Goal: Obtain resource: Download file/media

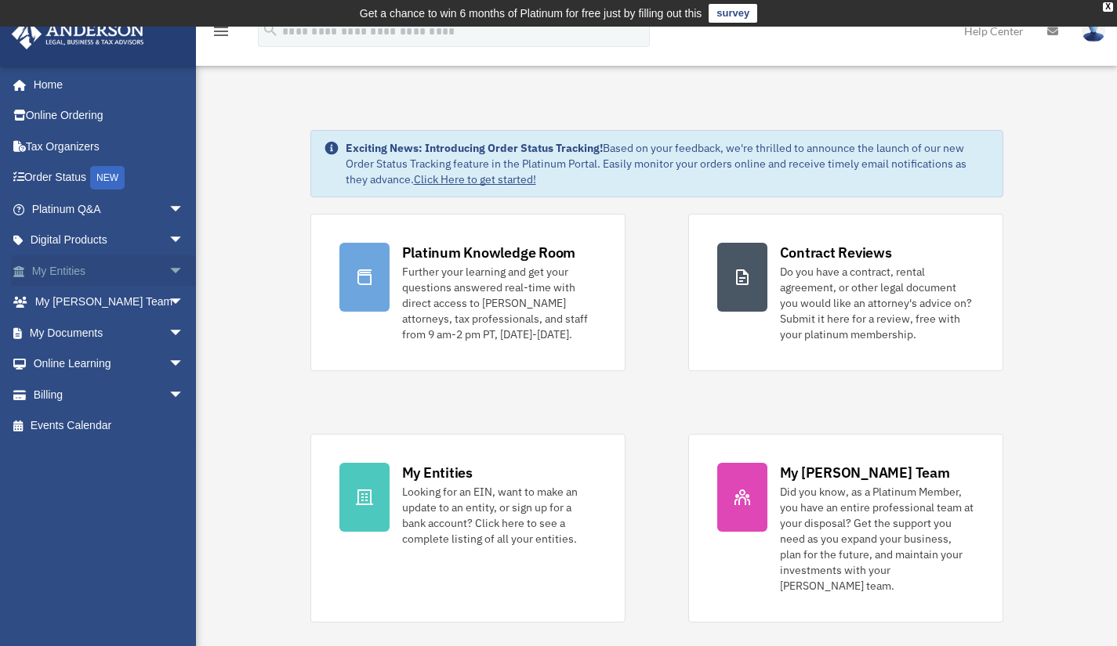
click at [168, 273] on span "arrow_drop_down" at bounding box center [183, 271] width 31 height 32
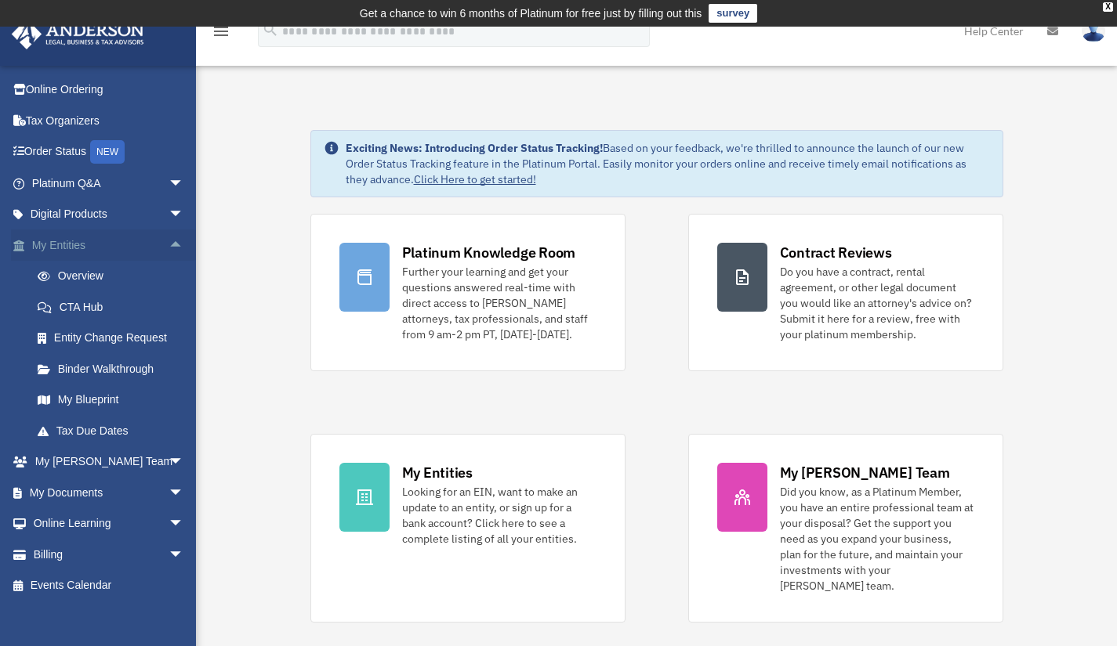
scroll to position [36, 0]
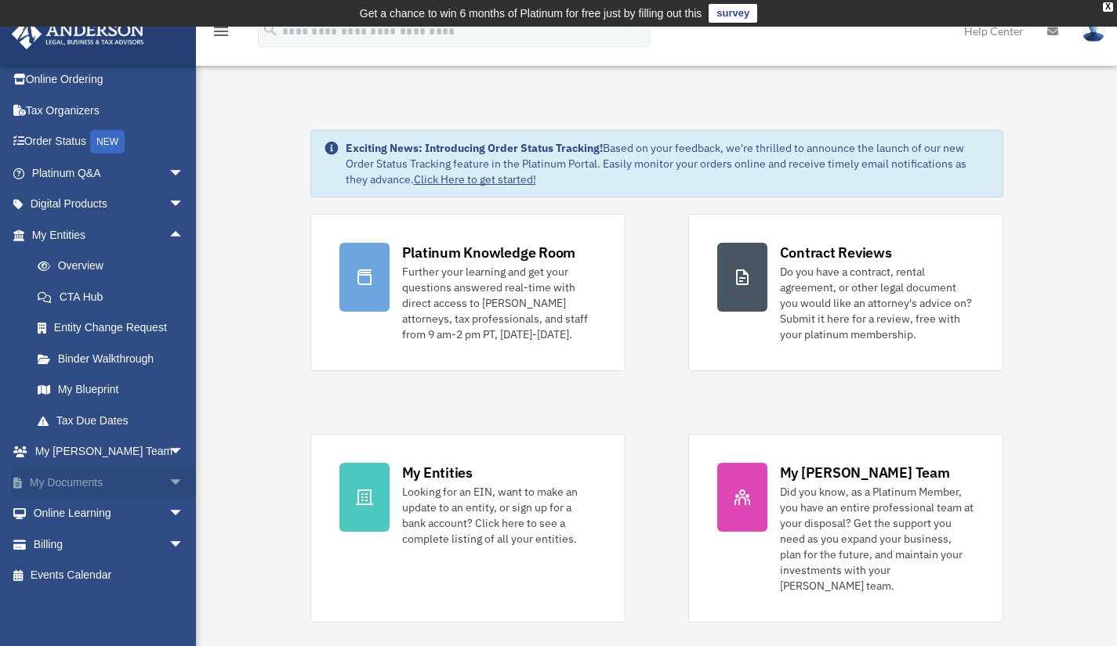
click at [168, 479] on span "arrow_drop_down" at bounding box center [183, 483] width 31 height 32
click at [65, 512] on link "Box" at bounding box center [115, 513] width 186 height 31
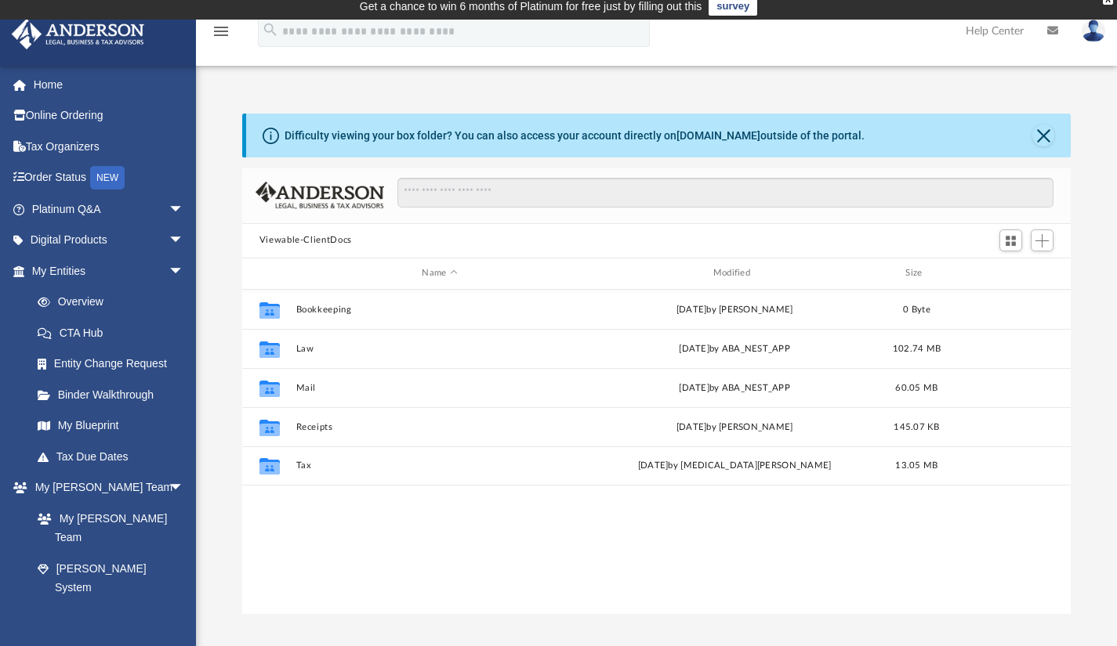
scroll to position [11, 0]
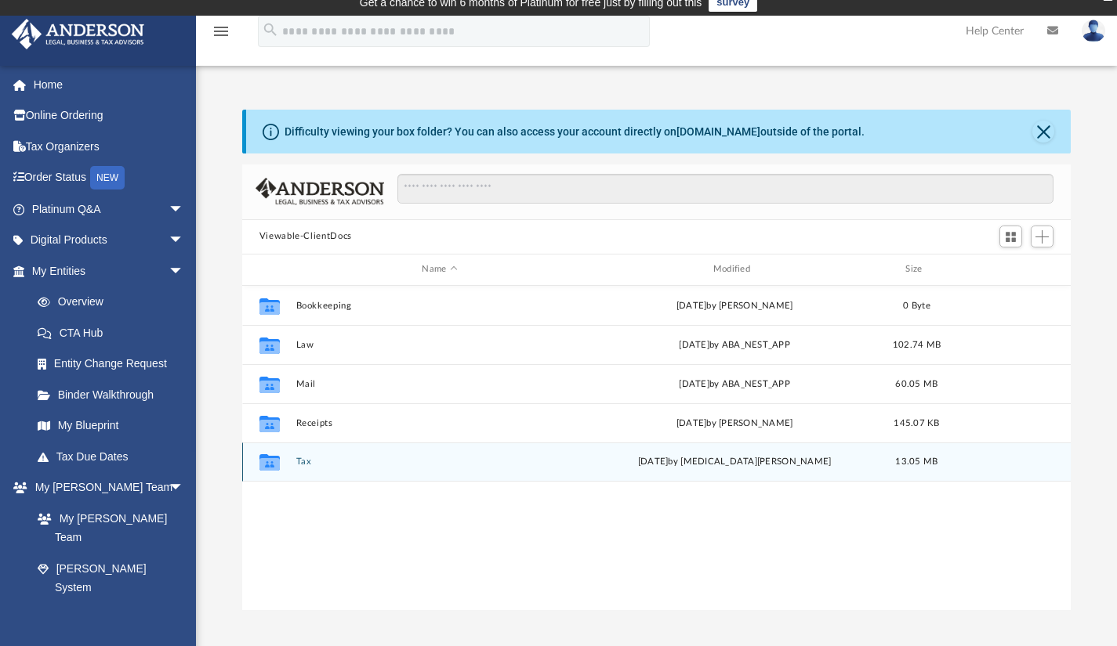
click at [299, 462] on button "Tax" at bounding box center [439, 462] width 288 height 10
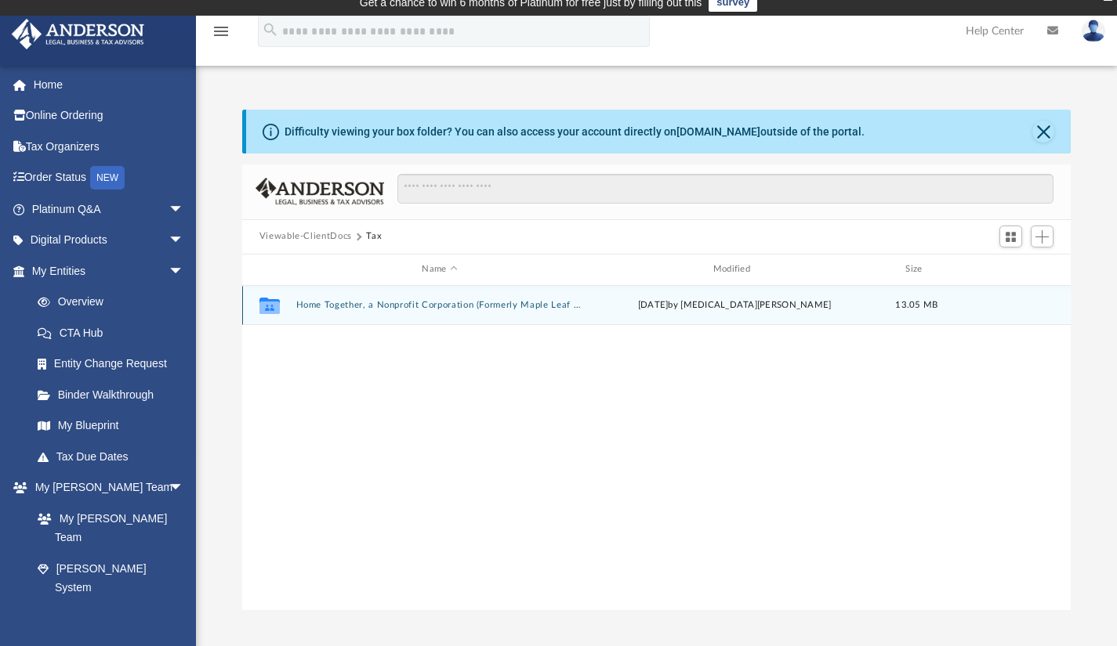
click at [578, 307] on button "Home Together, a Nonprofit Corporation (Formerly Maple Leaf Foundation)" at bounding box center [439, 305] width 288 height 10
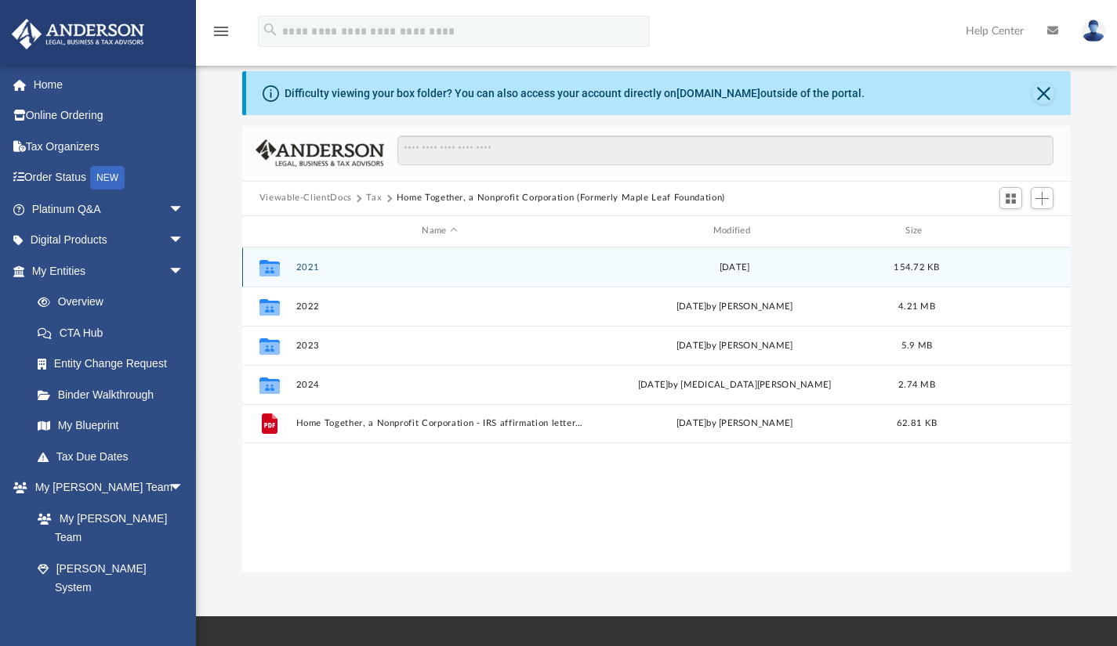
scroll to position [54, 0]
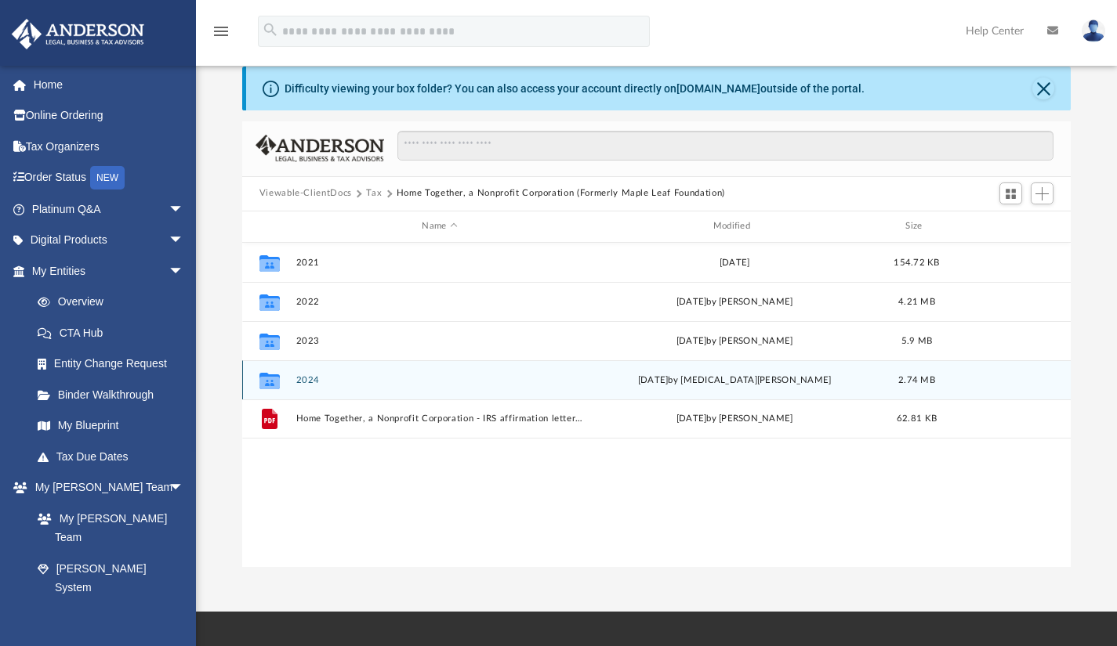
click at [717, 378] on div "[DATE] by [MEDICAL_DATA][PERSON_NAME]" at bounding box center [734, 380] width 288 height 14
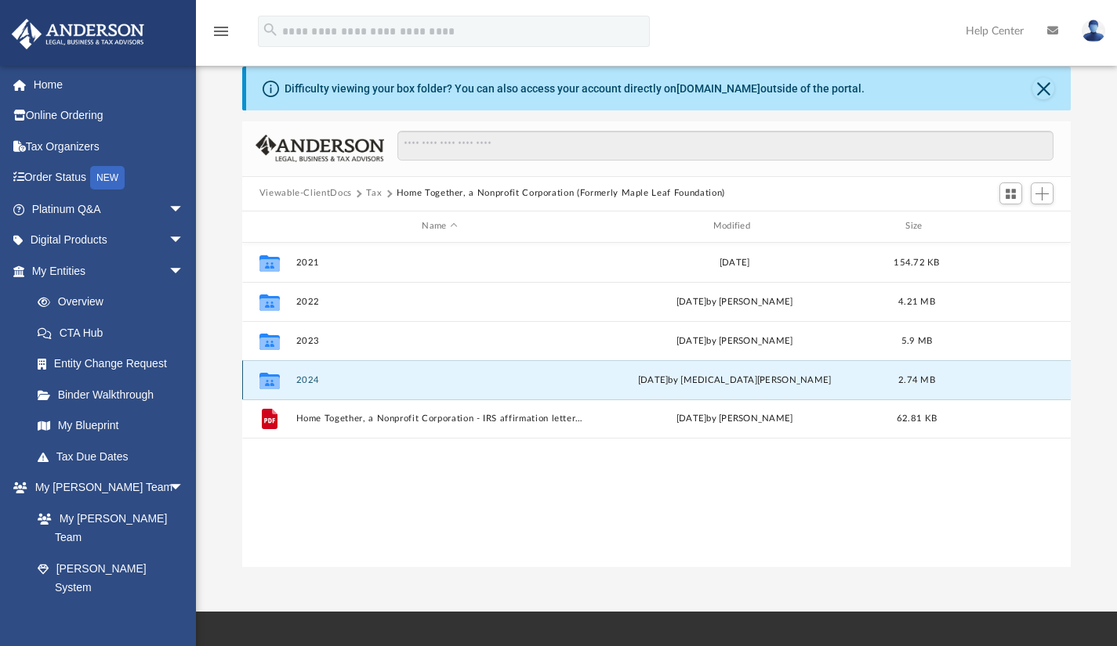
click at [317, 378] on button "2024" at bounding box center [439, 380] width 288 height 10
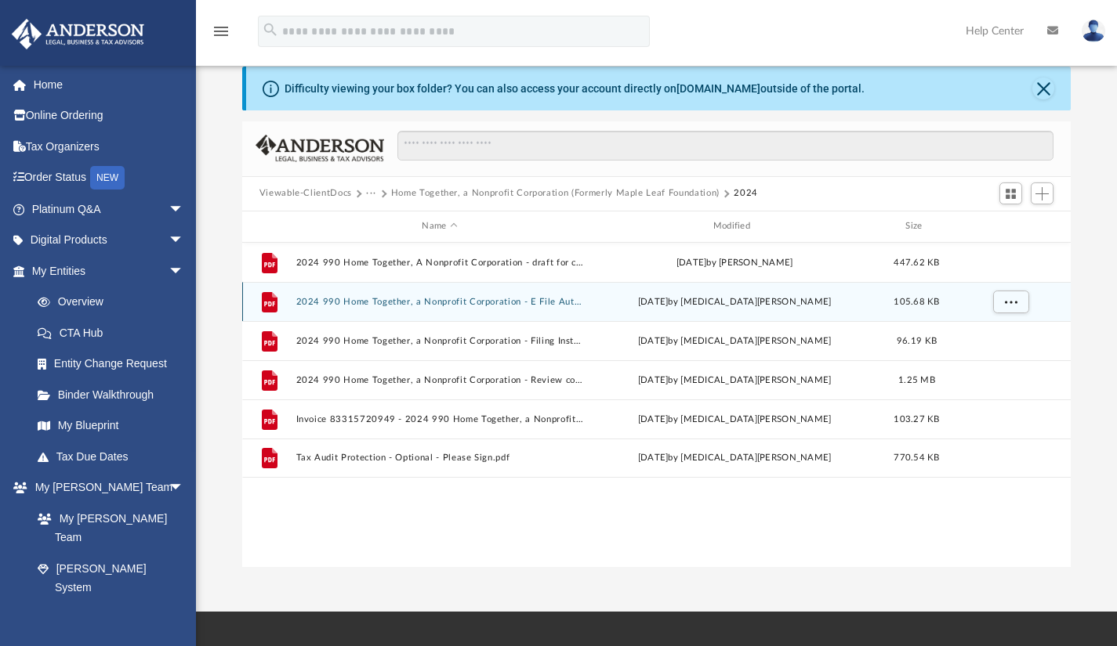
click at [545, 299] on button "2024 990 Home Together, a Nonprofit Corporation - E File Authorization - Please…" at bounding box center [439, 301] width 288 height 10
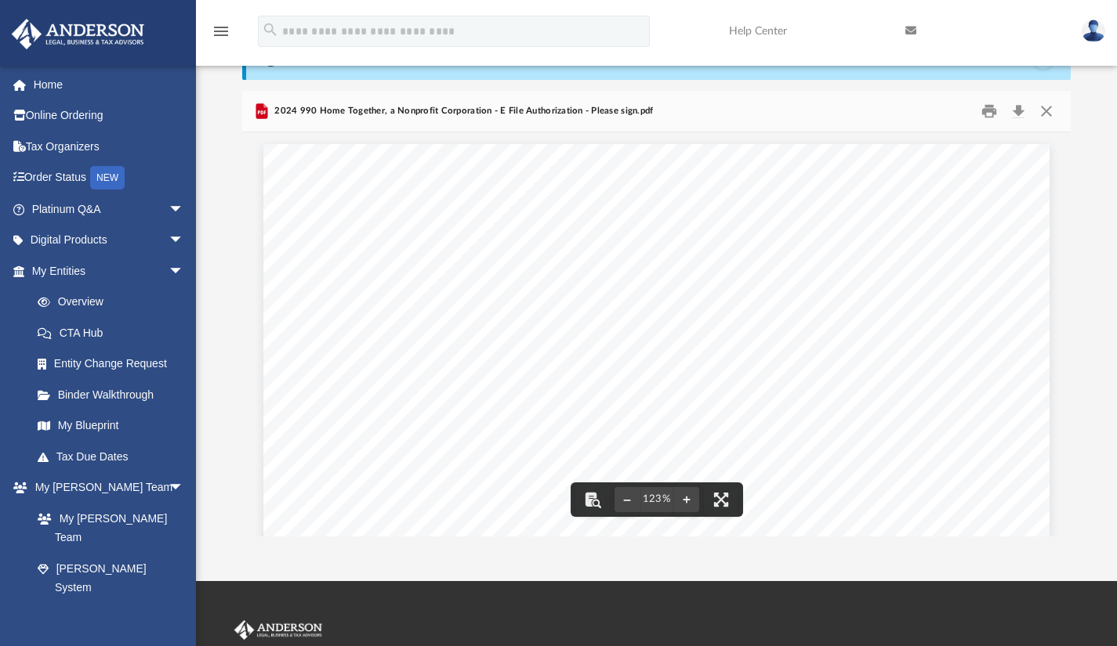
scroll to position [0, 0]
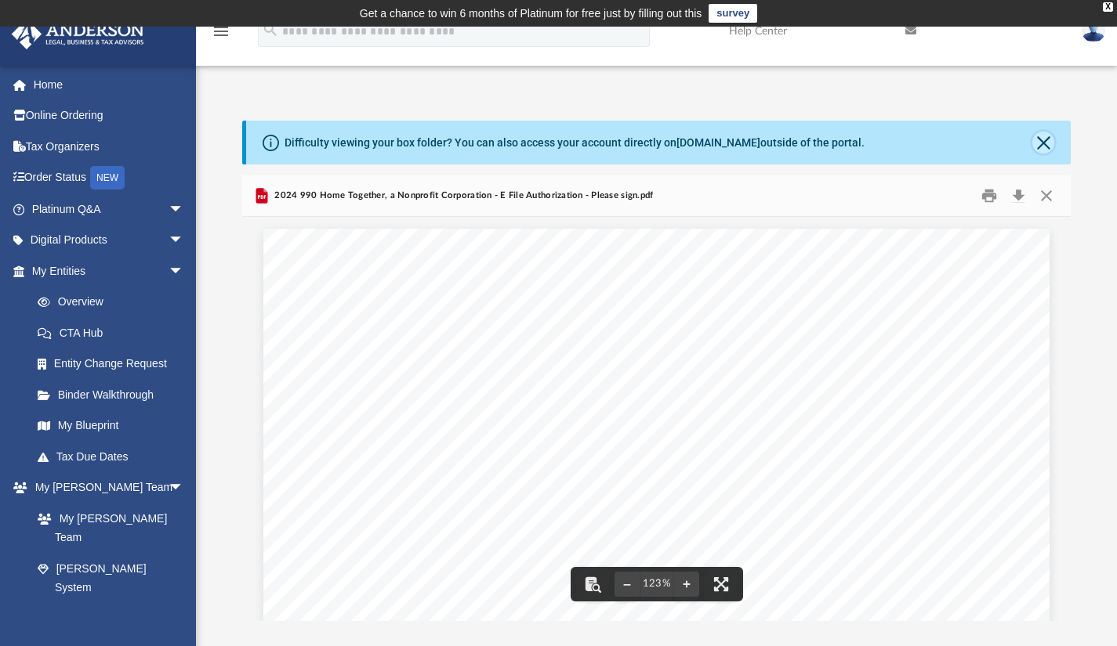
click at [1044, 143] on button "Close" at bounding box center [1043, 143] width 22 height 22
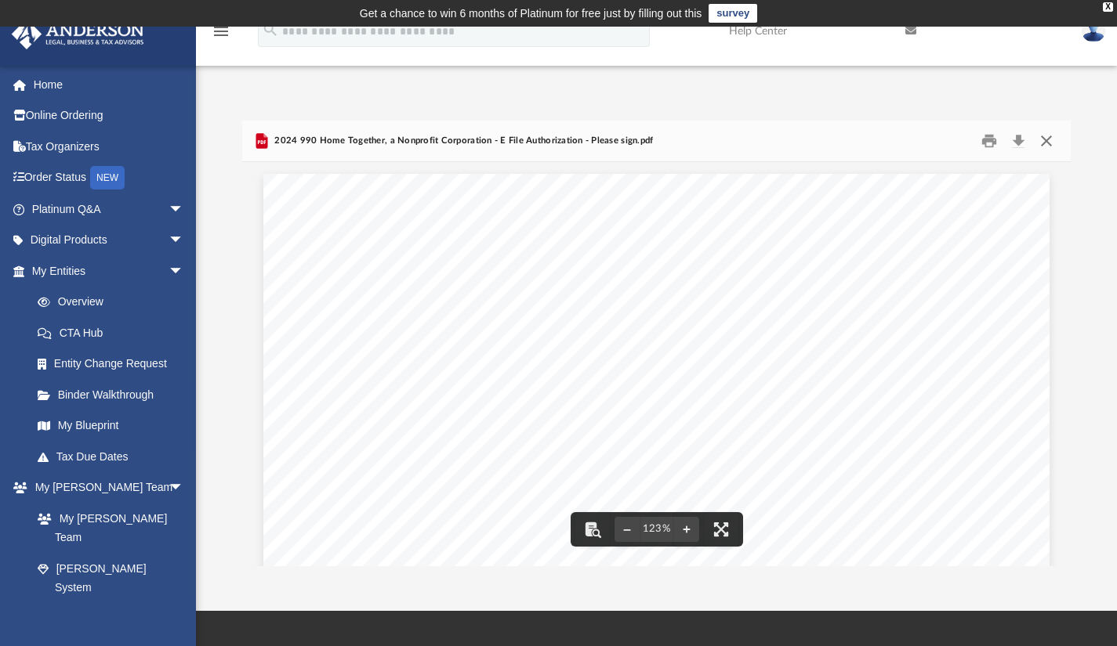
click at [1048, 142] on button "Close" at bounding box center [1046, 141] width 28 height 24
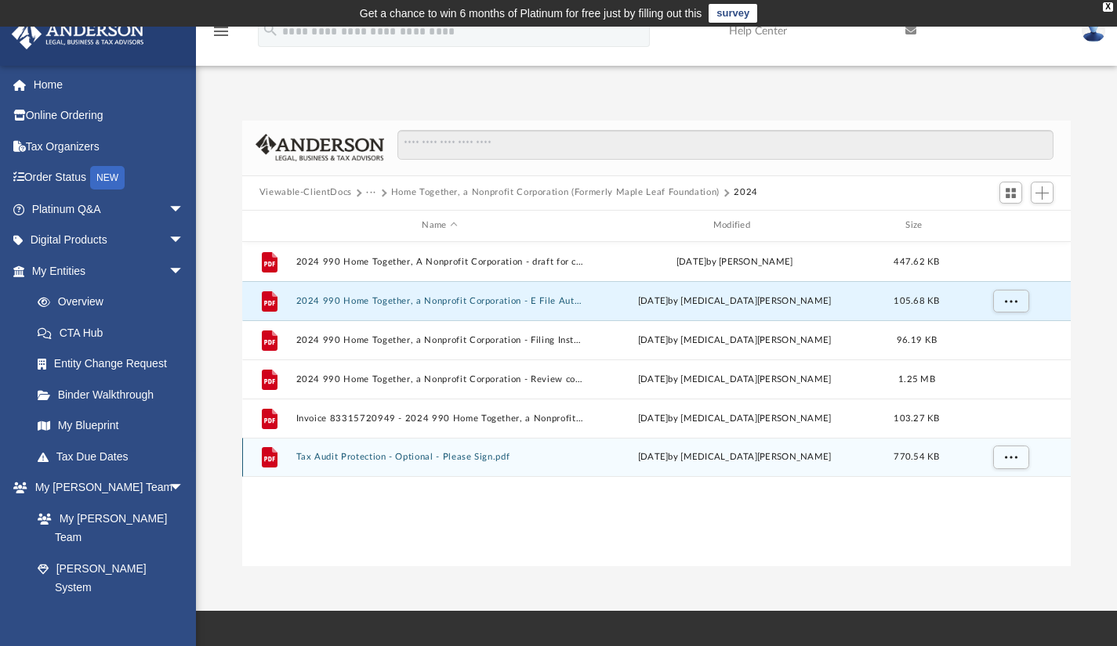
click at [480, 458] on button "Tax Audit Protection - Optional - Please Sign.pdf" at bounding box center [439, 457] width 288 height 10
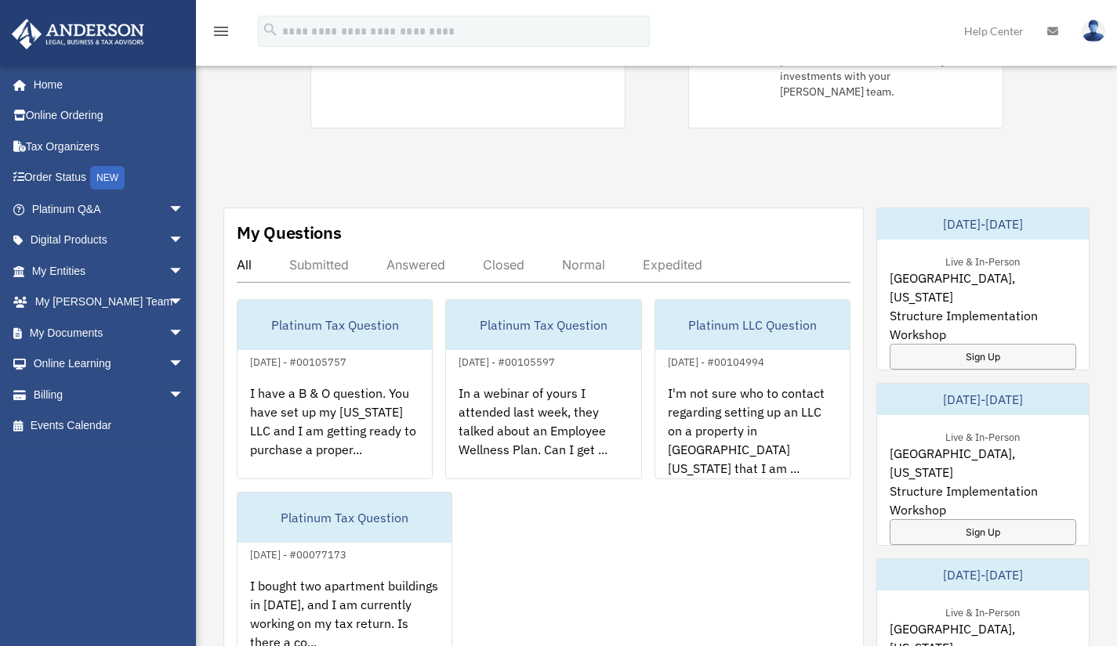
scroll to position [495, 0]
click at [170, 327] on span "arrow_drop_down" at bounding box center [183, 333] width 31 height 32
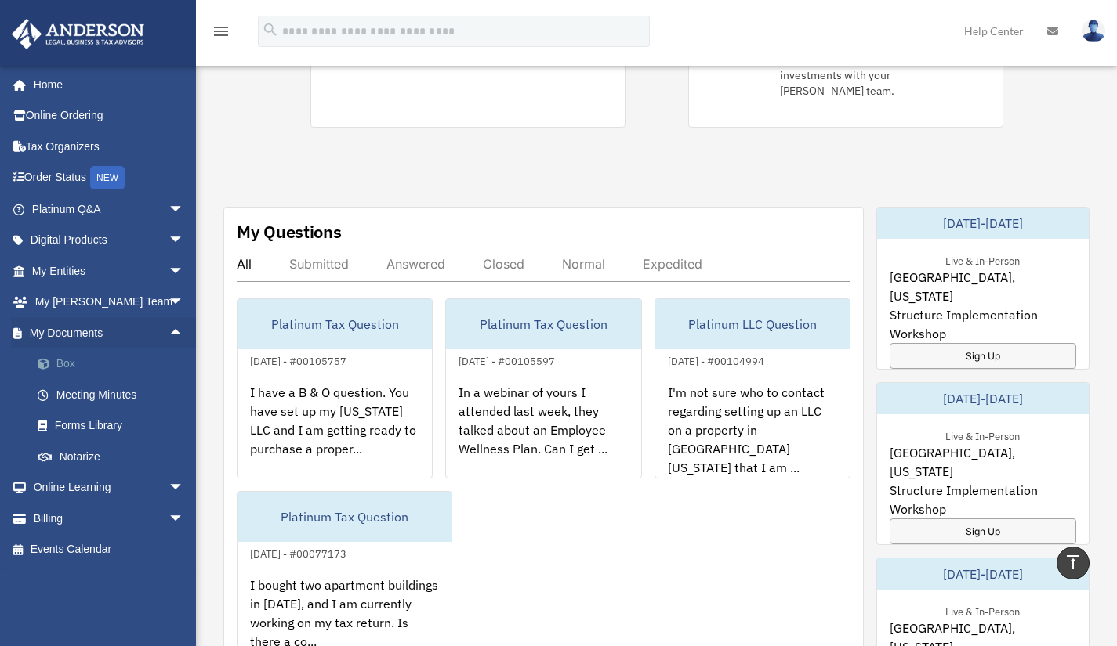
click at [67, 363] on link "Box" at bounding box center [115, 364] width 186 height 31
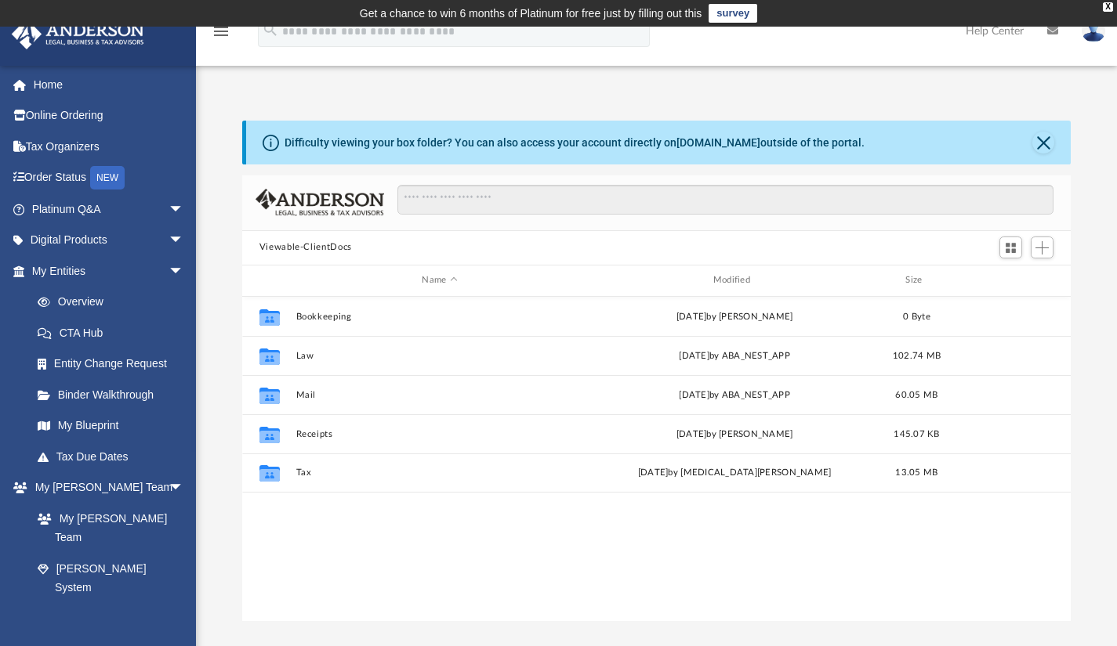
scroll to position [344, 817]
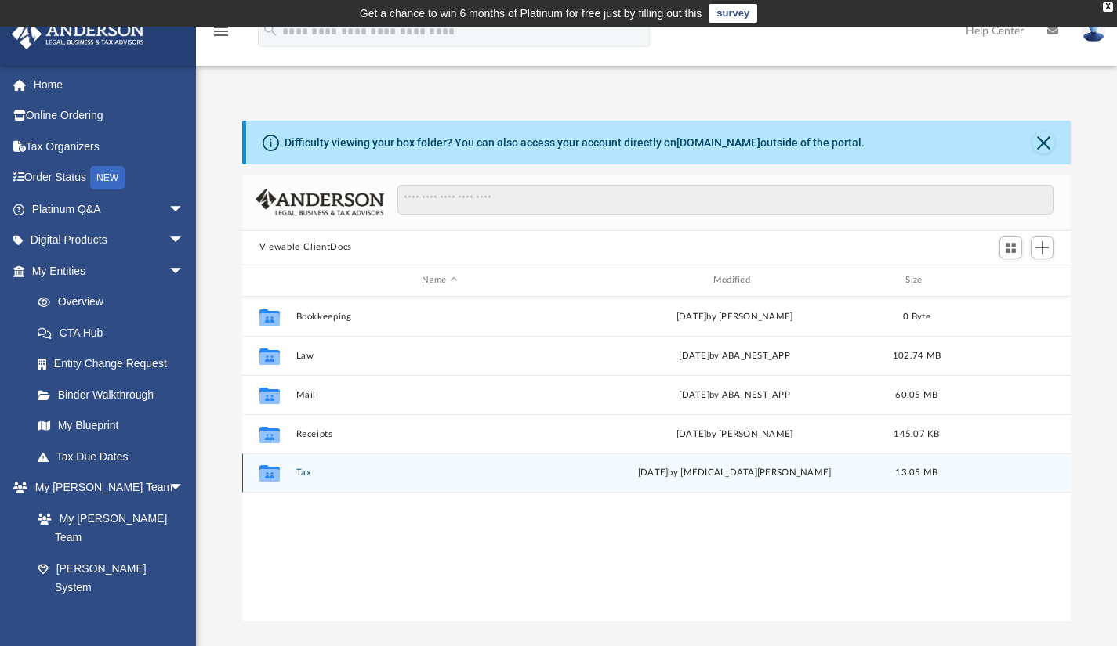
click at [302, 475] on button "Tax" at bounding box center [439, 473] width 288 height 10
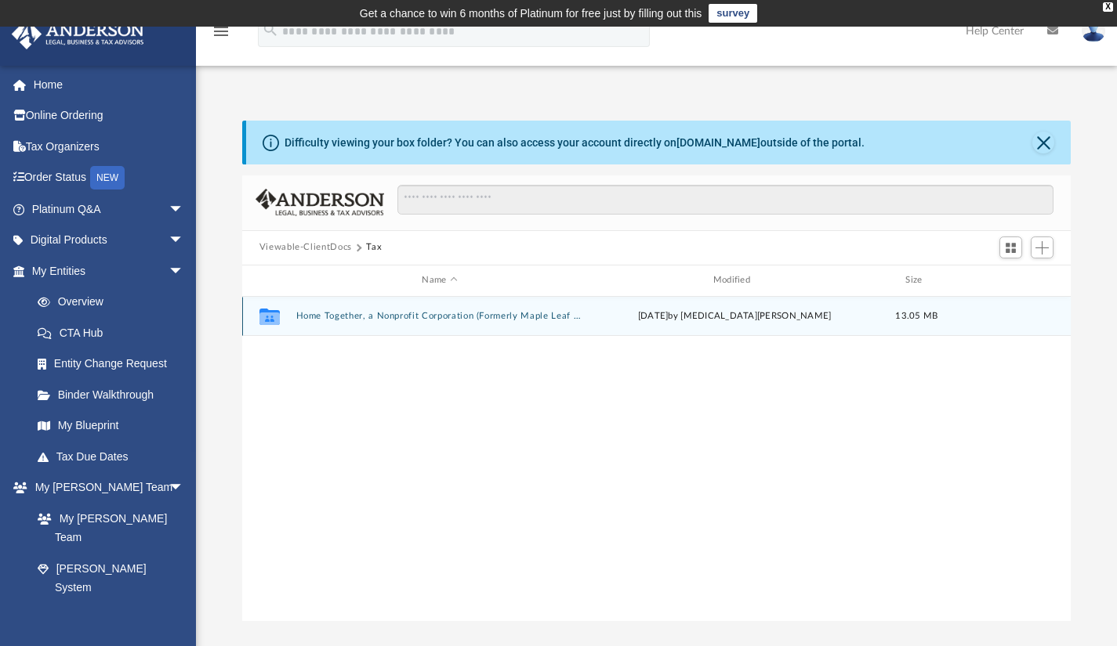
click at [545, 317] on button "Home Together, a Nonprofit Corporation (Formerly Maple Leaf Foundation)" at bounding box center [439, 316] width 288 height 10
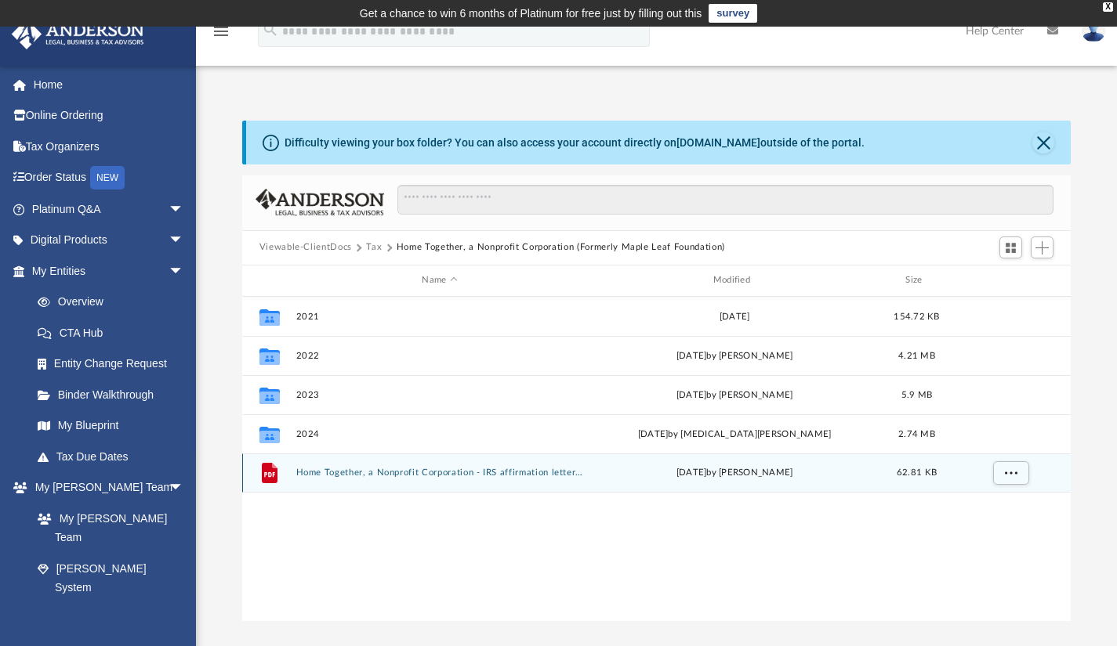
click at [499, 468] on button "Home Together, a Nonprofit Corporation - IRS affirmation letter with new name.p…" at bounding box center [439, 473] width 288 height 10
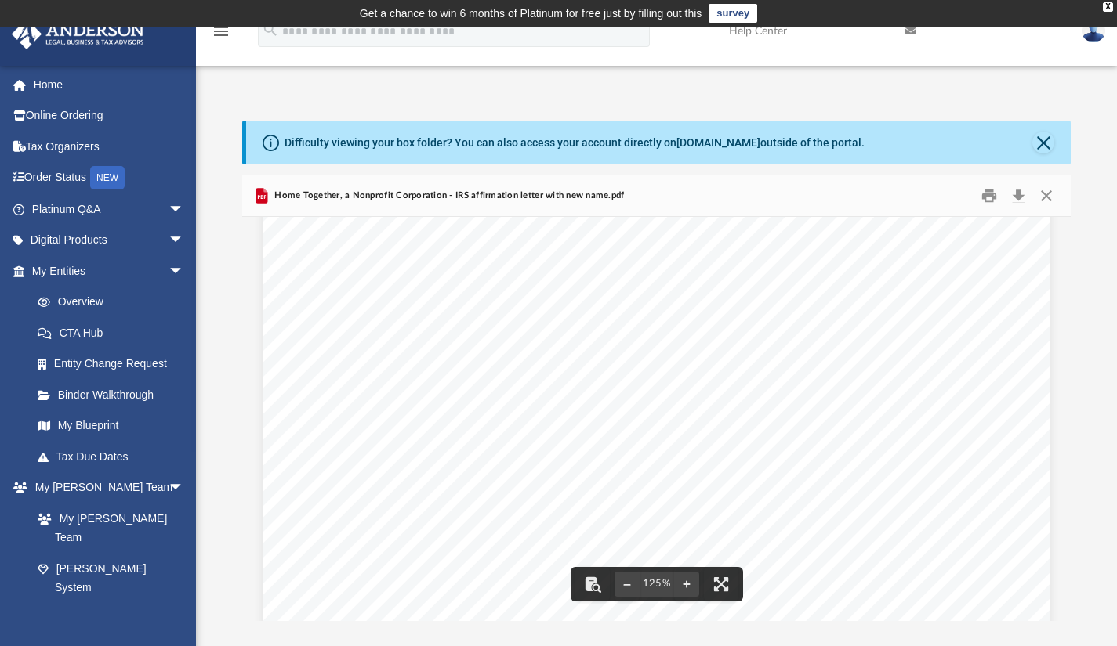
scroll to position [0, 0]
click at [1047, 149] on button "Close" at bounding box center [1043, 143] width 22 height 22
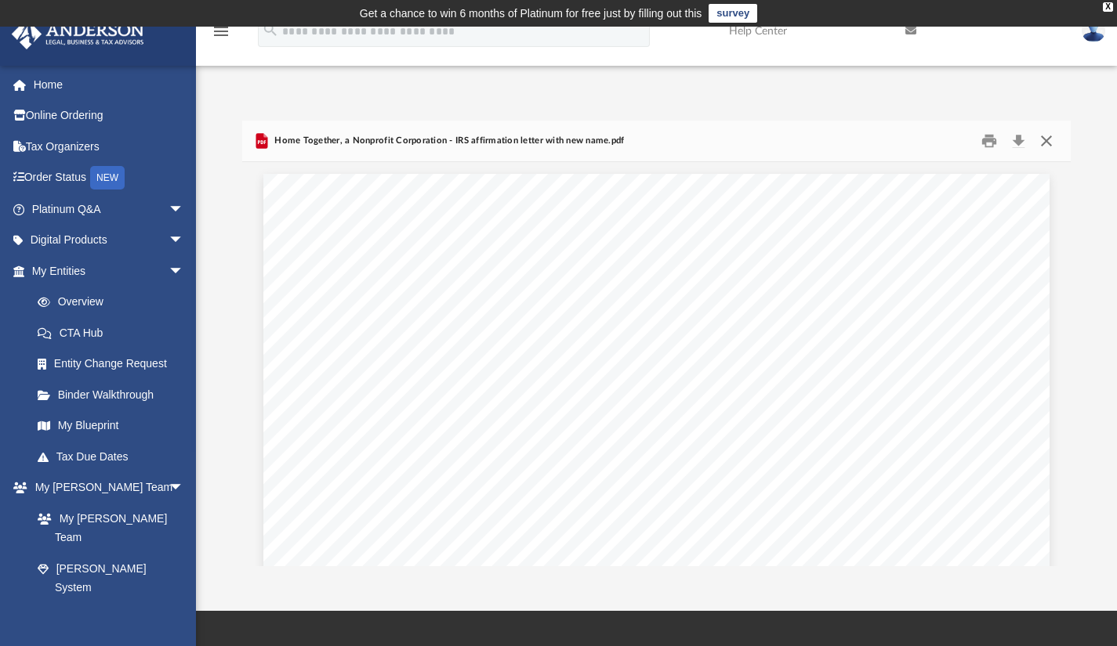
click at [1046, 147] on button "Close" at bounding box center [1046, 141] width 28 height 24
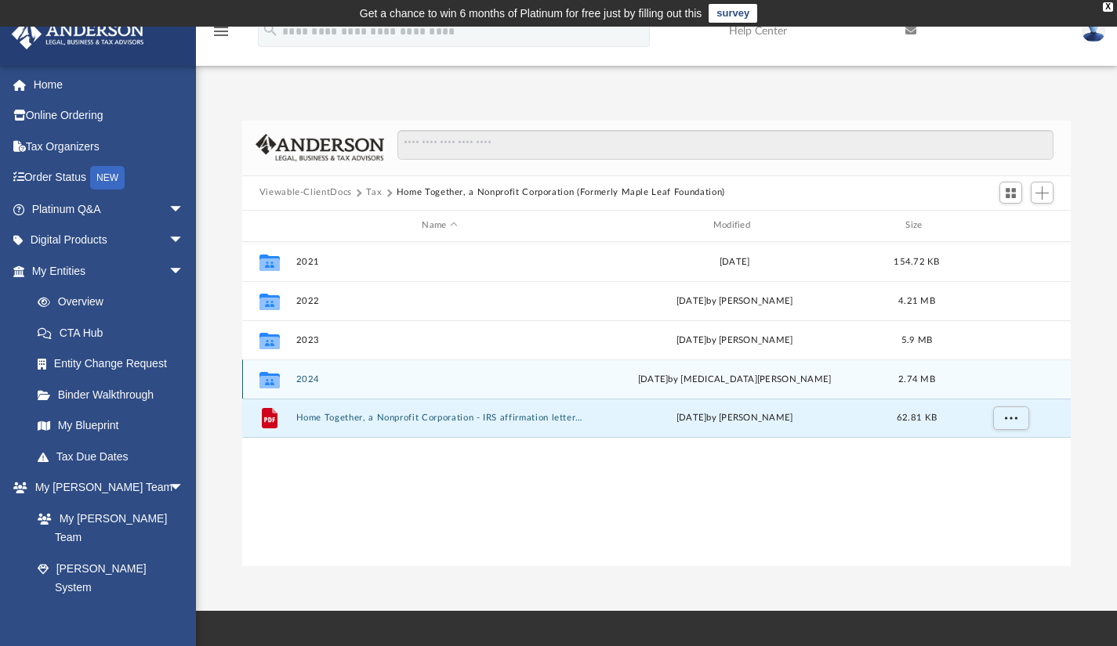
click at [302, 378] on button "2024" at bounding box center [439, 379] width 288 height 10
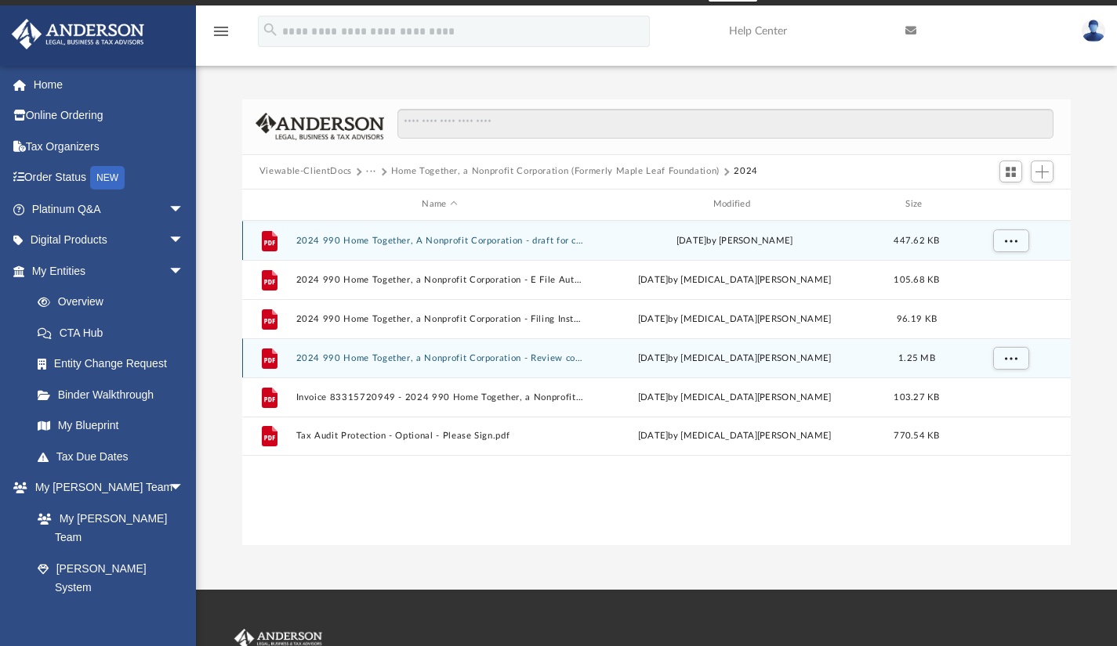
scroll to position [16, 0]
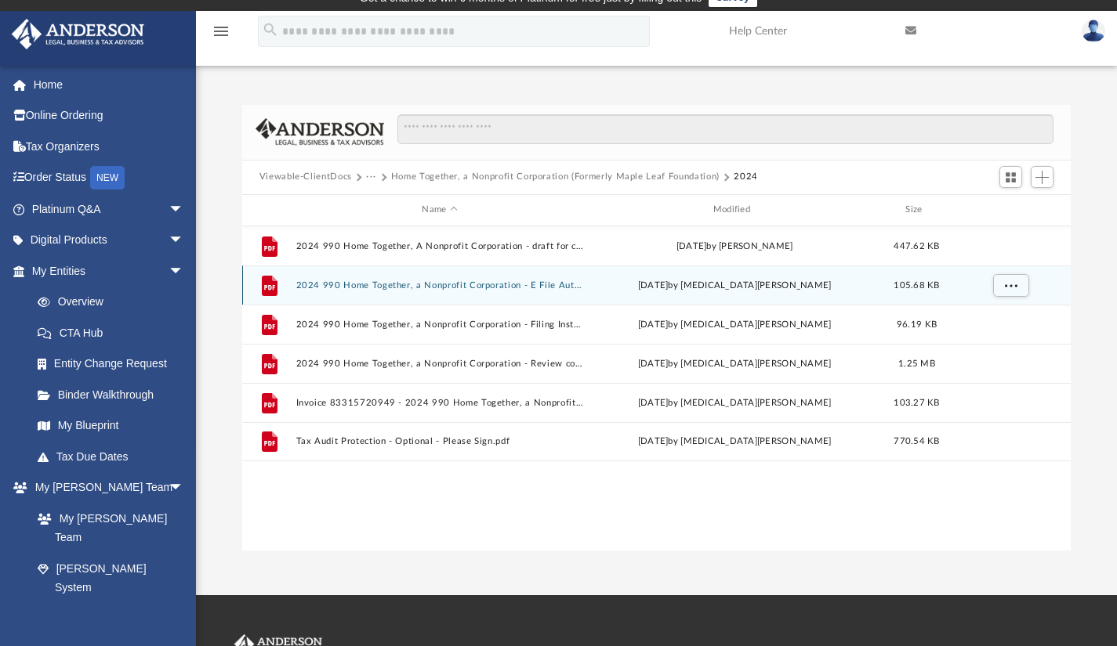
click at [573, 284] on button "2024 990 Home Together, a Nonprofit Corporation - E File Authorization - Please…" at bounding box center [439, 285] width 288 height 10
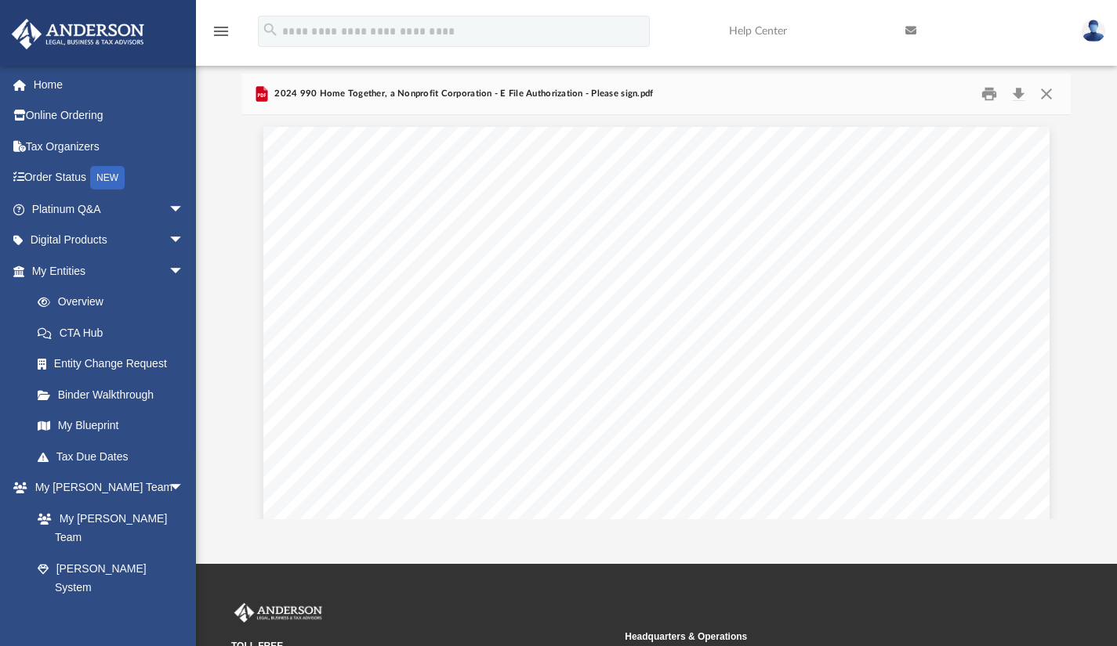
scroll to position [0, 0]
